Goal: Task Accomplishment & Management: Manage account settings

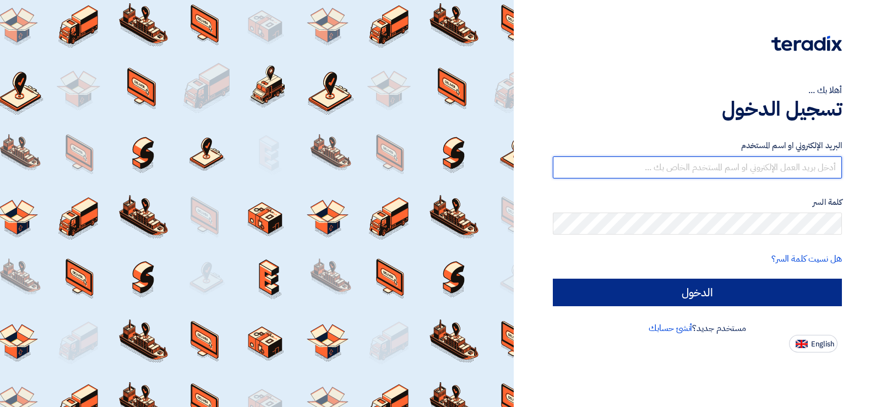
type input "[EMAIL_ADDRESS][DOMAIN_NAME]"
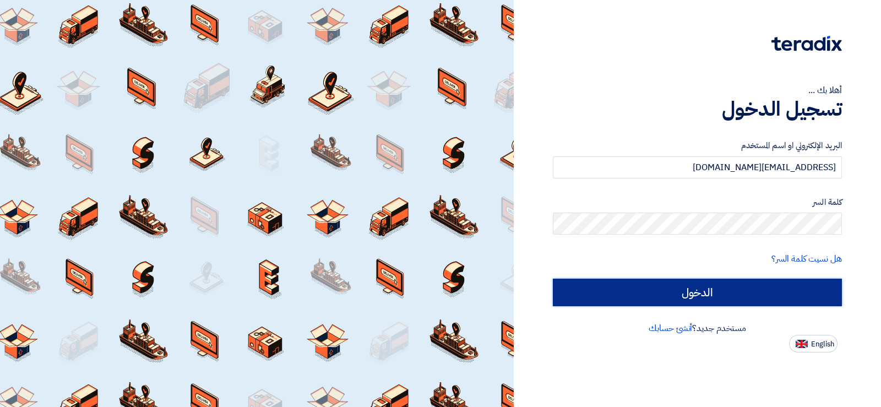
click at [682, 291] on input "الدخول" at bounding box center [697, 293] width 289 height 28
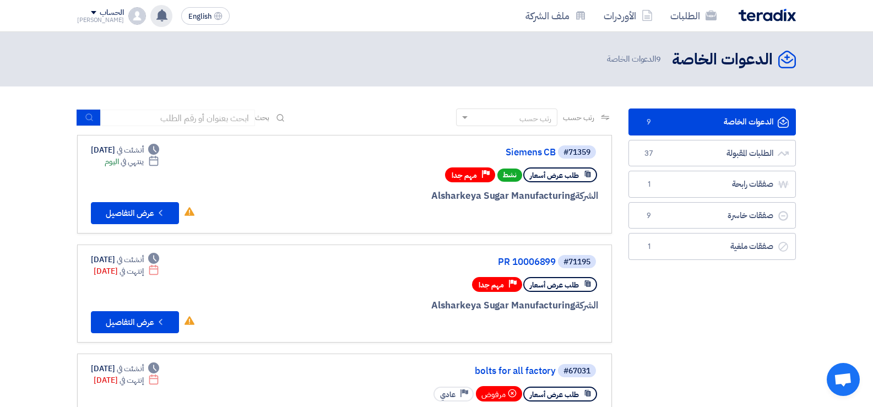
click at [156, 14] on icon at bounding box center [162, 15] width 12 height 12
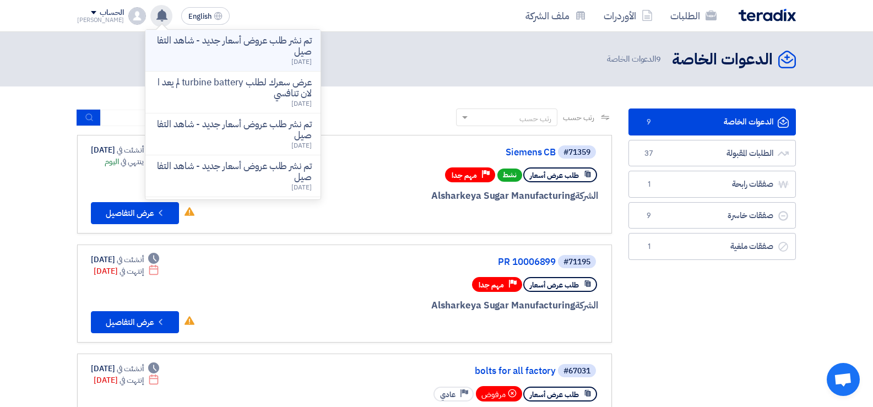
click at [186, 40] on p "تم نشر طلب عروض أسعار جديد - شاهد التفاصيل" at bounding box center [232, 46] width 157 height 22
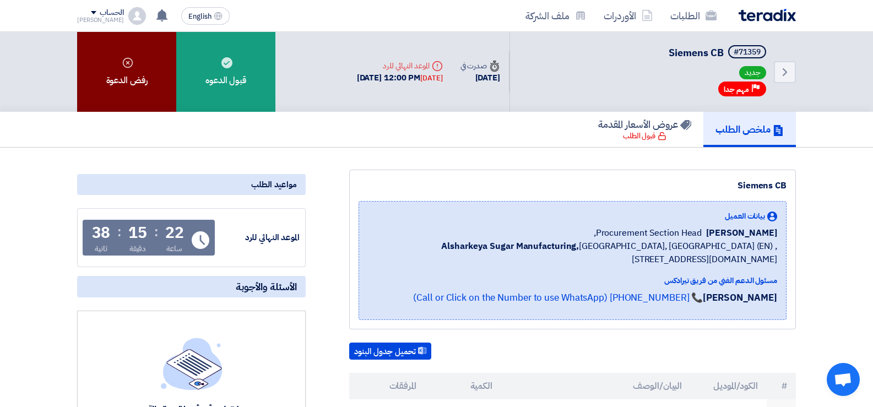
click at [132, 70] on div "رفض الدعوة" at bounding box center [126, 72] width 99 height 80
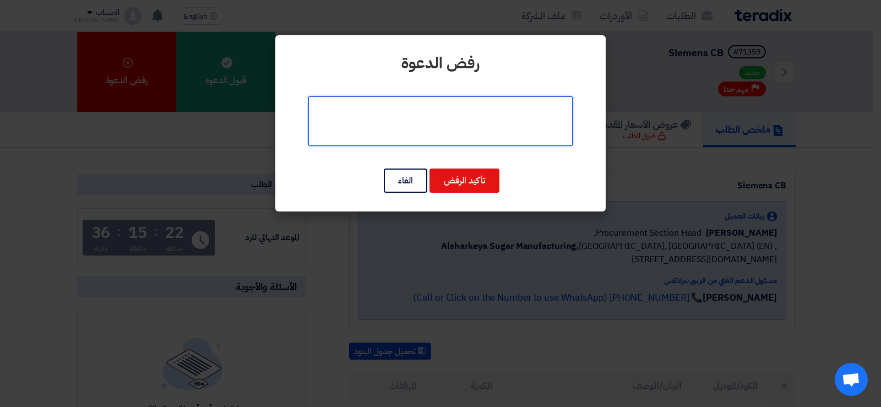
click at [475, 137] on textarea at bounding box center [440, 121] width 264 height 50
type textarea "غير متاح"
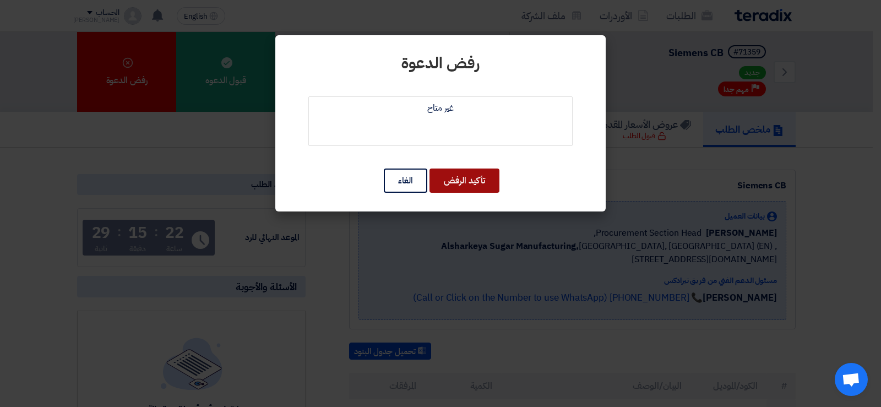
click at [476, 175] on button "تأكيد الرفض" at bounding box center [464, 180] width 70 height 24
